Goal: Task Accomplishment & Management: Use online tool/utility

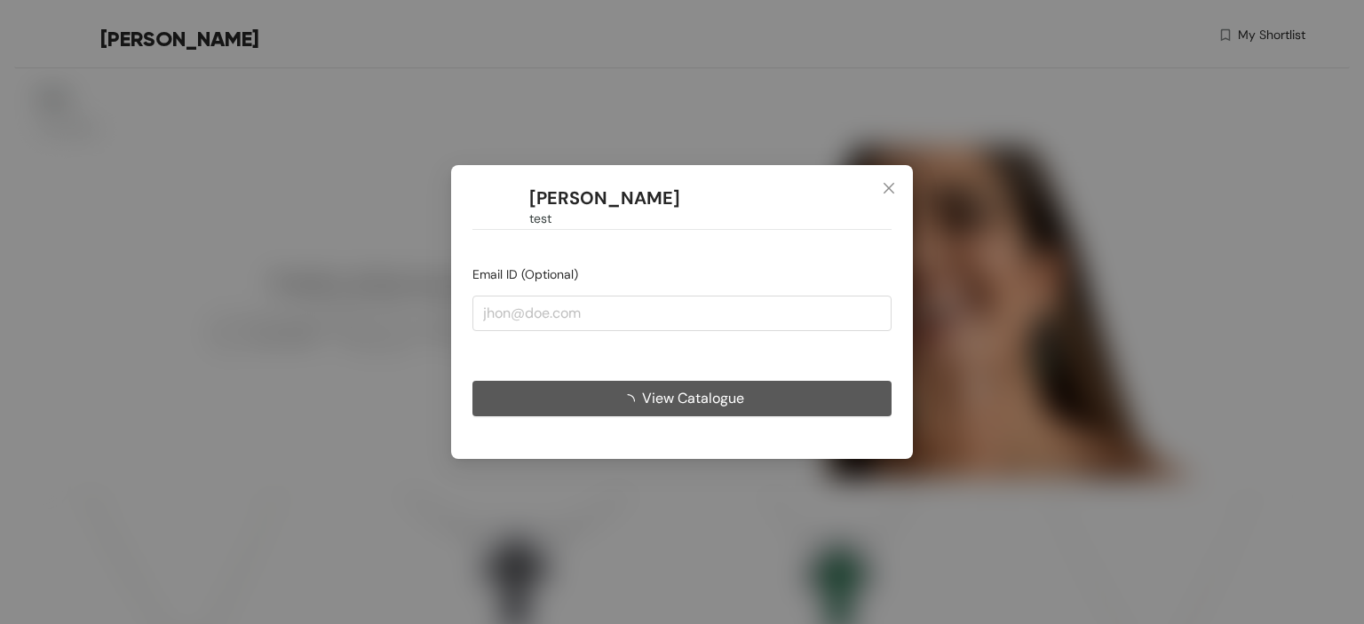
click at [892, 195] on icon "close" at bounding box center [889, 188] width 14 height 14
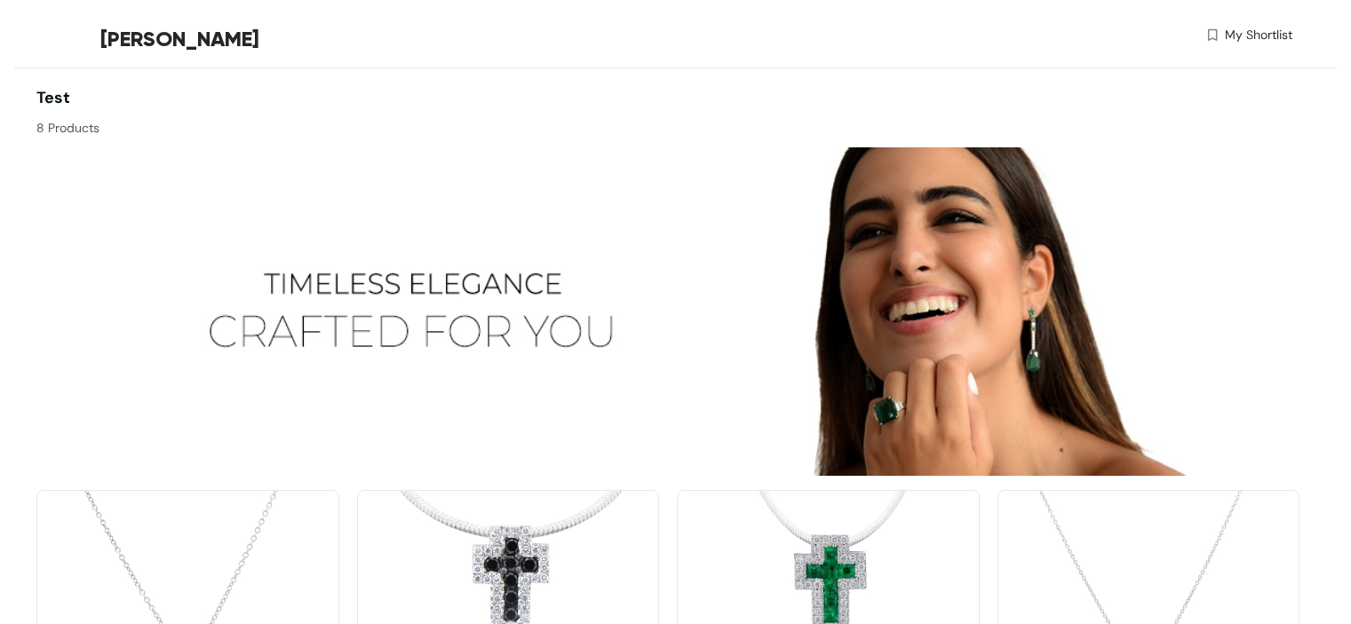
click at [1261, 41] on span "My Shortlist" at bounding box center [1259, 35] width 68 height 19
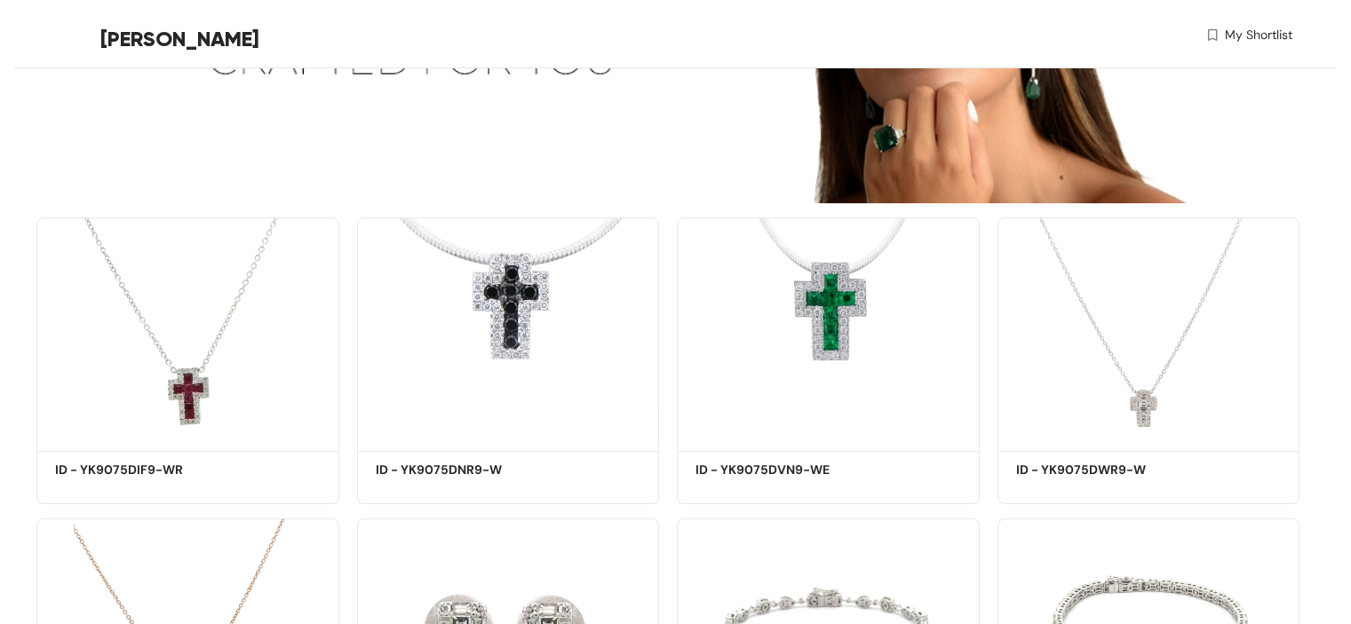
scroll to position [319, 0]
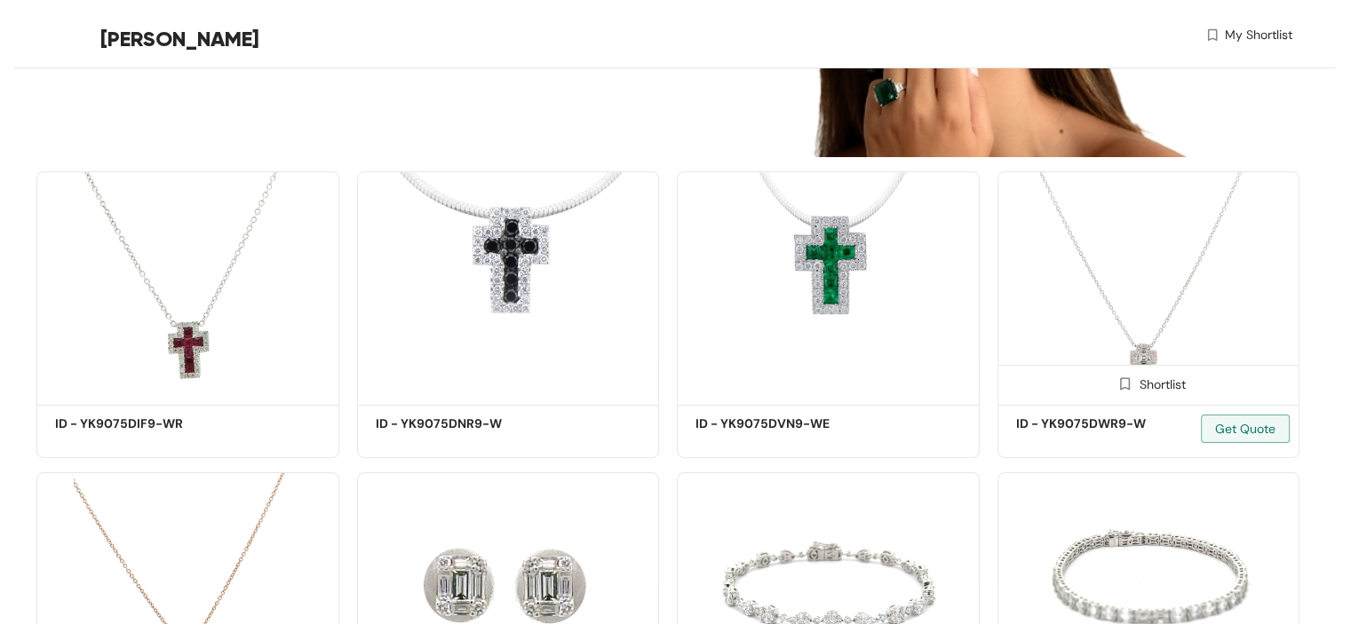
click at [1122, 386] on img at bounding box center [1124, 384] width 17 height 17
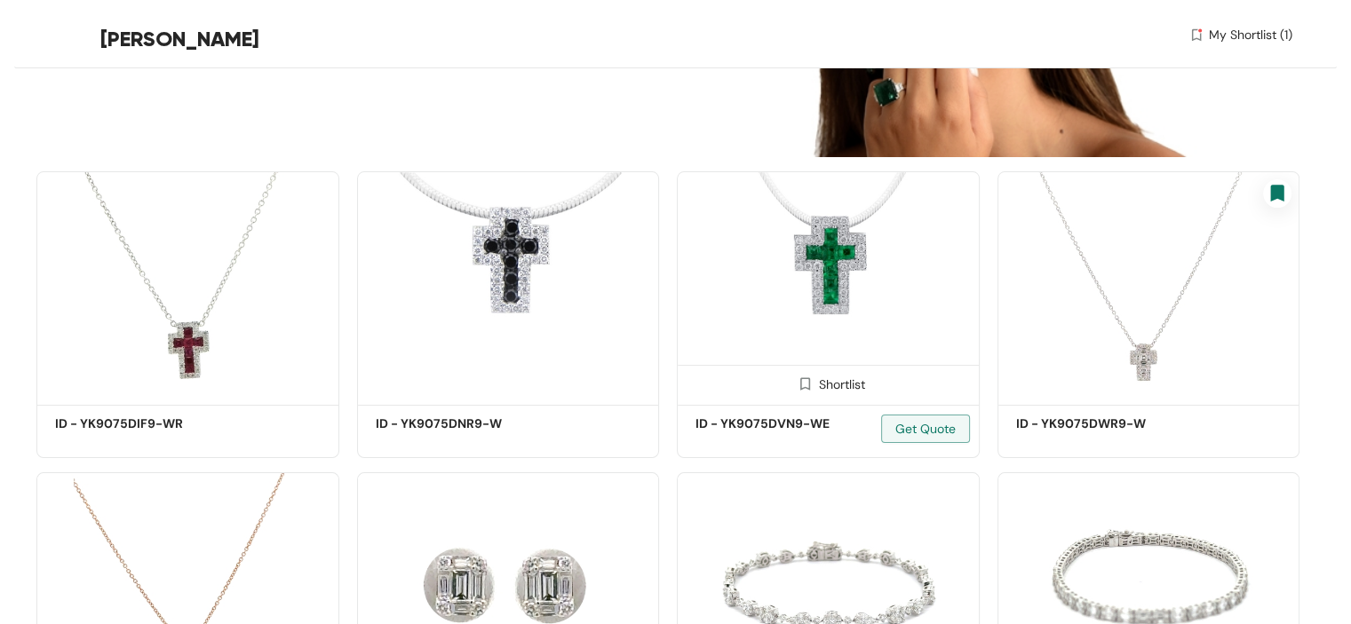
click at [802, 379] on img at bounding box center [805, 384] width 17 height 17
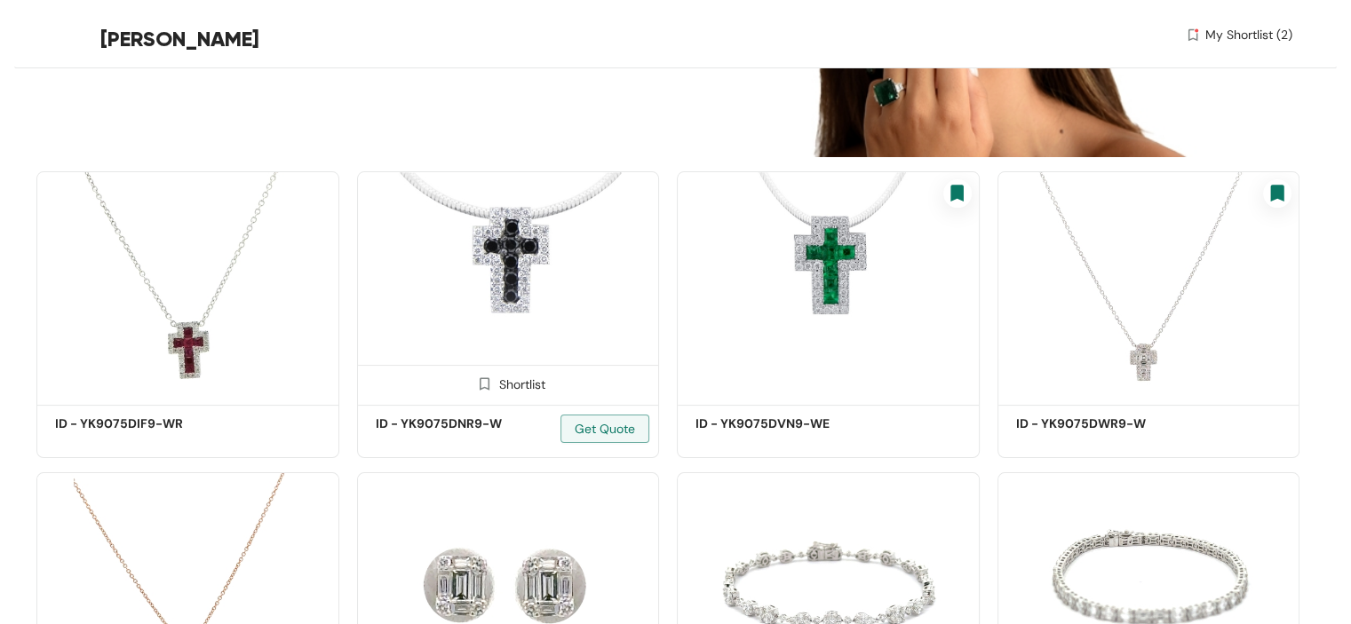
click at [486, 389] on img at bounding box center [484, 384] width 17 height 17
click at [1214, 36] on span "My Shortlist (3)" at bounding box center [1248, 35] width 87 height 19
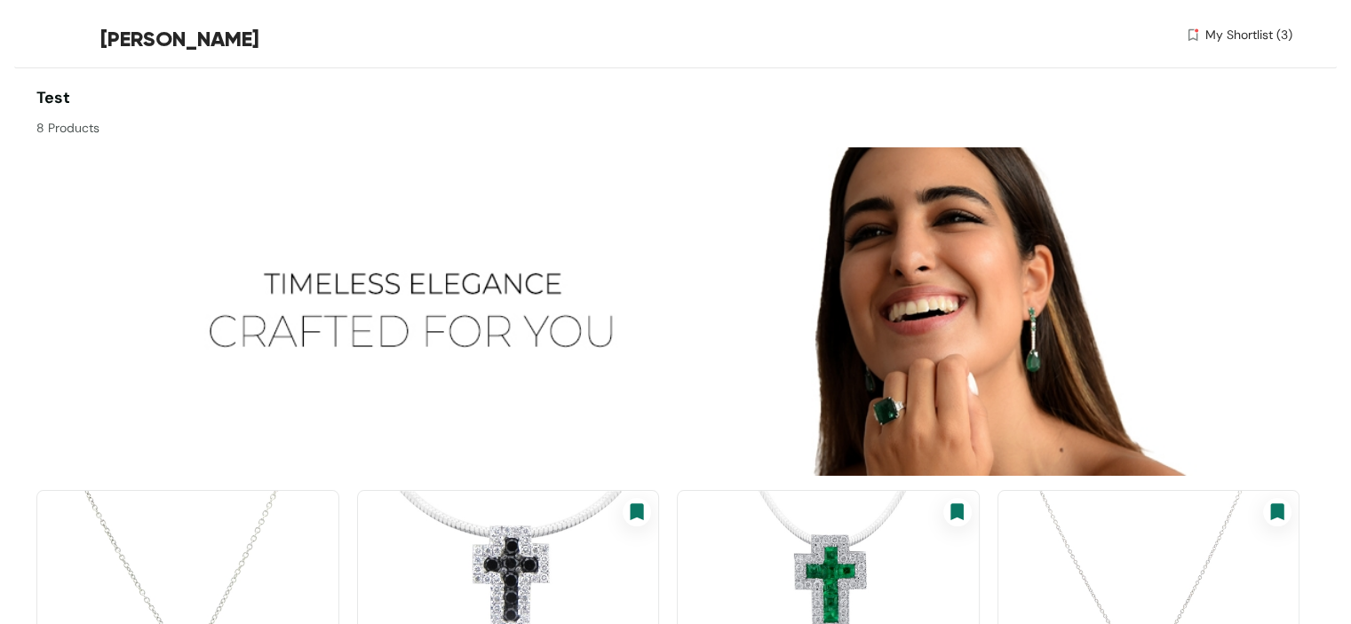
click at [1207, 33] on span "My Shortlist (3)" at bounding box center [1248, 35] width 87 height 19
